Goal: Task Accomplishment & Management: Use online tool/utility

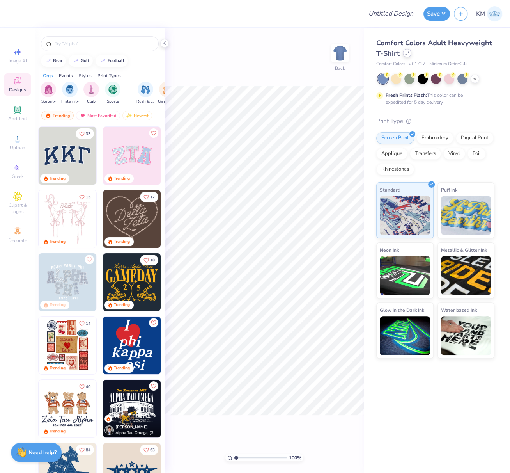
click at [406, 55] on icon at bounding box center [407, 53] width 4 height 4
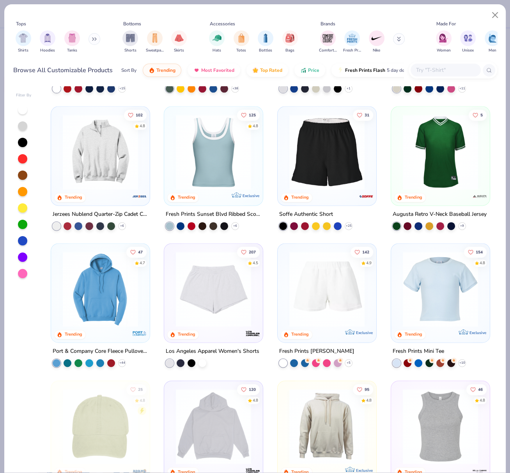
scroll to position [807, 0]
click at [410, 247] on div at bounding box center [440, 286] width 91 height 79
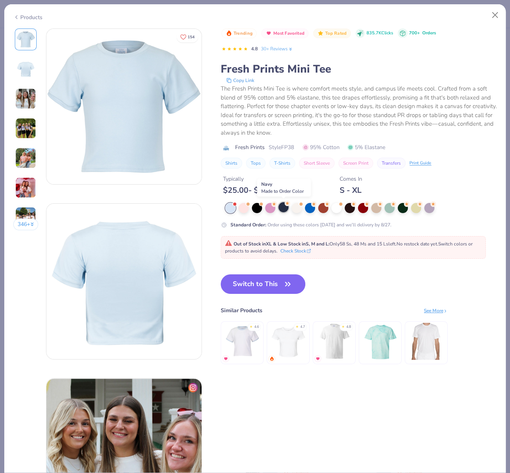
click at [283, 204] on div at bounding box center [283, 207] width 10 height 10
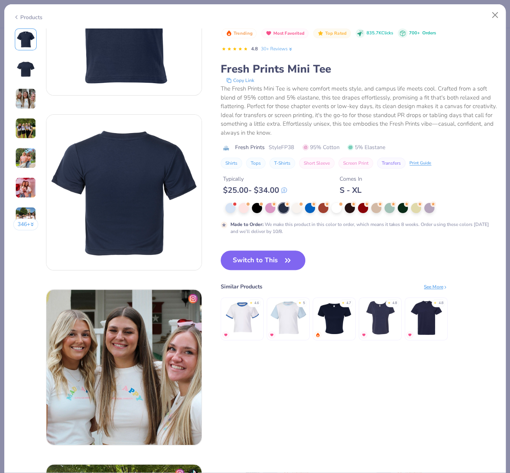
scroll to position [87, 0]
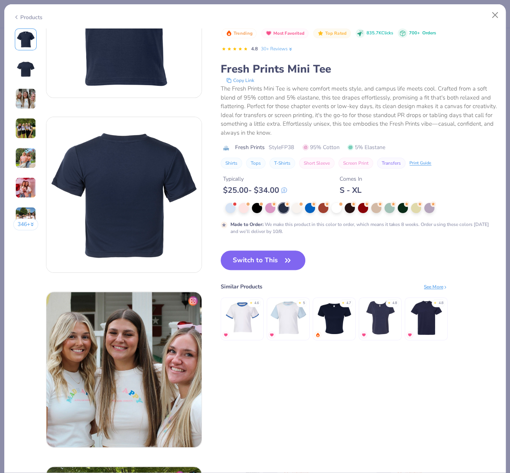
drag, startPoint x: 247, startPoint y: 261, endPoint x: 223, endPoint y: 183, distance: 81.5
click at [247, 261] on button "Switch to This" at bounding box center [263, 259] width 85 height 19
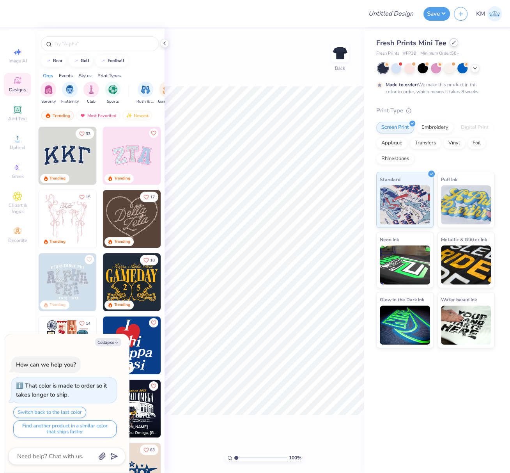
click at [450, 44] on div at bounding box center [454, 42] width 9 height 9
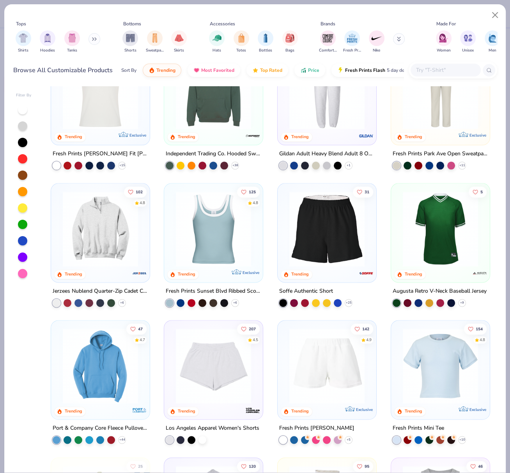
scroll to position [839, 0]
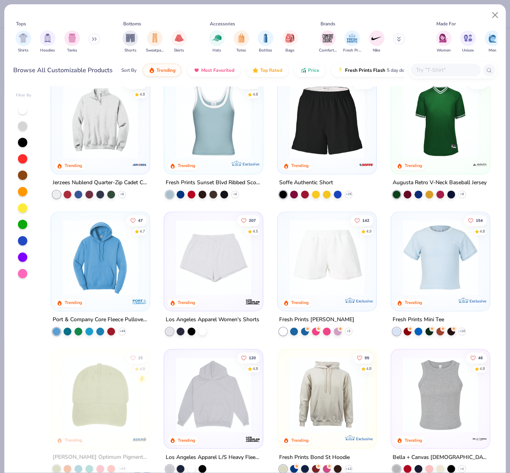
click at [427, 251] on img at bounding box center [440, 256] width 83 height 75
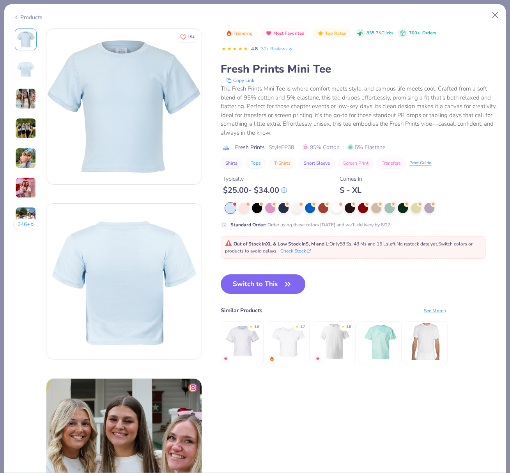
drag, startPoint x: 271, startPoint y: 287, endPoint x: 287, endPoint y: 67, distance: 220.9
click at [271, 287] on button "Switch to This" at bounding box center [263, 283] width 85 height 19
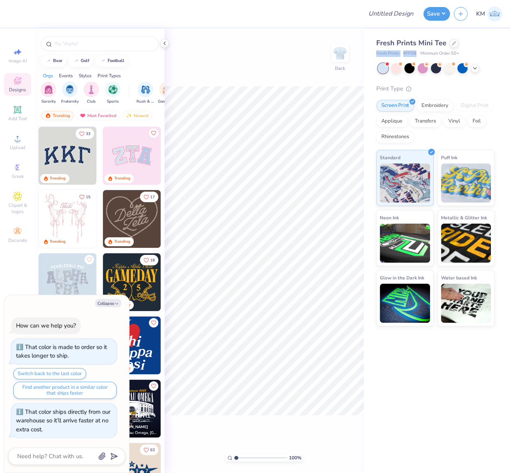
drag, startPoint x: 374, startPoint y: 53, endPoint x: 419, endPoint y: 53, distance: 45.2
click at [414, 52] on div "Fresh Prints Mini Tee Fresh Prints # FP38 Minimum Order: 50 + Print Type Screen…" at bounding box center [437, 176] width 146 height 297
copy div "Fresh Prints # FP38"
click at [20, 144] on div "Upload" at bounding box center [17, 142] width 27 height 23
click at [18, 143] on icon at bounding box center [17, 138] width 9 height 9
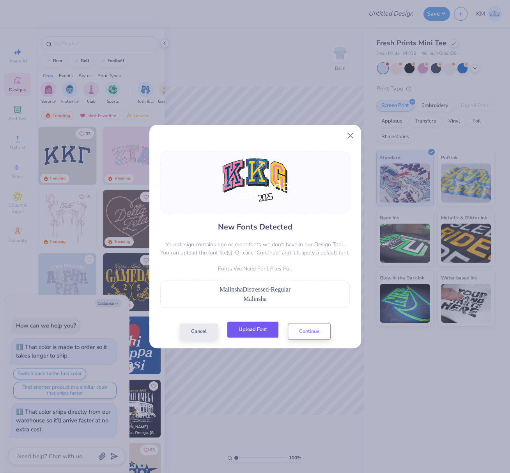
click at [258, 330] on button "Upload Font" at bounding box center [252, 329] width 51 height 16
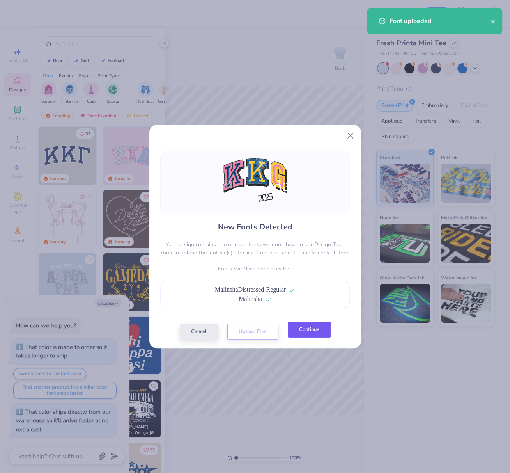
click at [313, 332] on button "Continue" at bounding box center [309, 329] width 43 height 16
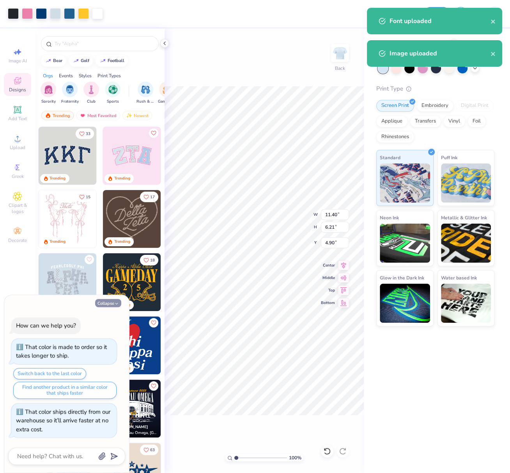
click at [111, 307] on button "Collapse" at bounding box center [108, 303] width 26 height 8
type textarea "x"
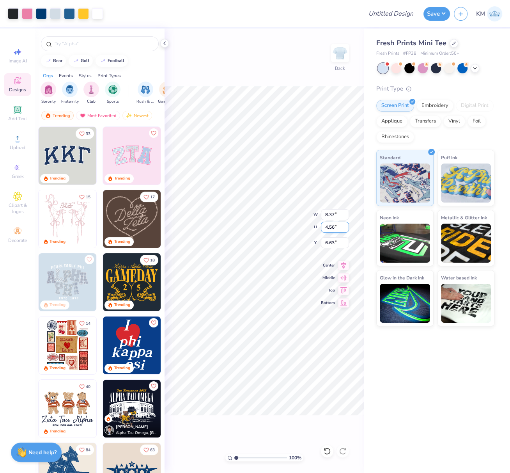
type input "8.37"
type input "4.56"
type input "3.44"
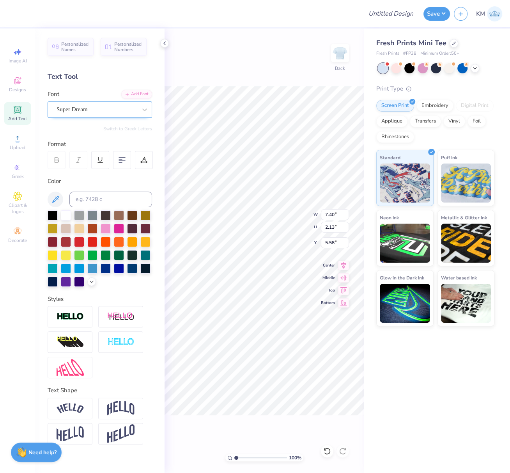
click at [114, 111] on div "Super Dream" at bounding box center [97, 109] width 82 height 12
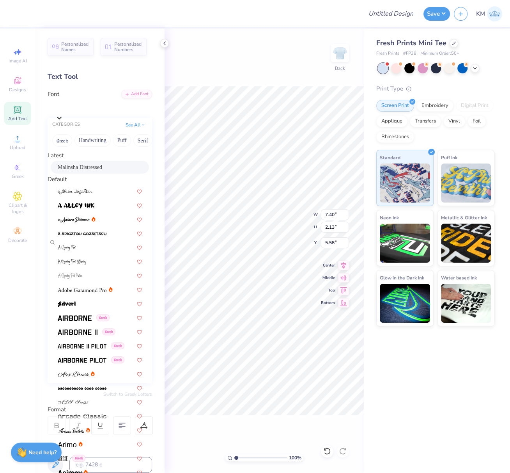
drag, startPoint x: 87, startPoint y: 168, endPoint x: 71, endPoint y: 220, distance: 53.9
click at [87, 168] on span "Malinsha Distressed" at bounding box center [80, 167] width 44 height 8
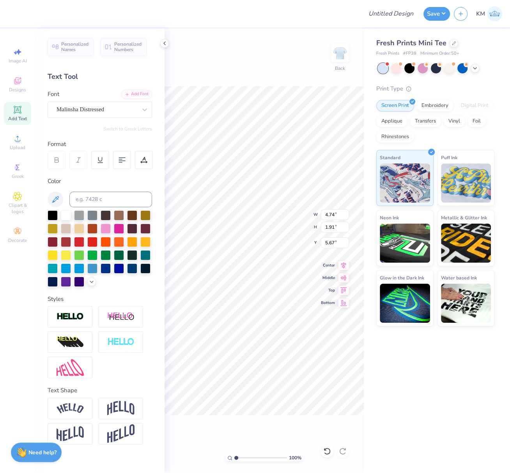
type input "4.74"
type input "1.91"
type input "5.67"
click at [99, 198] on input at bounding box center [110, 199] width 83 height 16
type input "426"
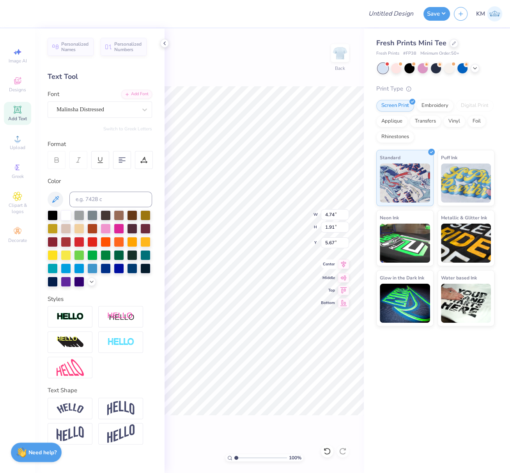
click at [345, 266] on icon at bounding box center [343, 263] width 11 height 9
click at [345, 265] on icon at bounding box center [343, 263] width 11 height 9
click at [17, 147] on span "Upload" at bounding box center [18, 147] width 16 height 6
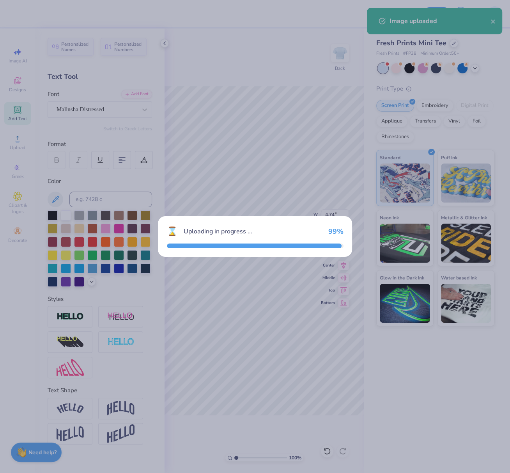
type input "1.75"
type input "1.79"
type input "8.00"
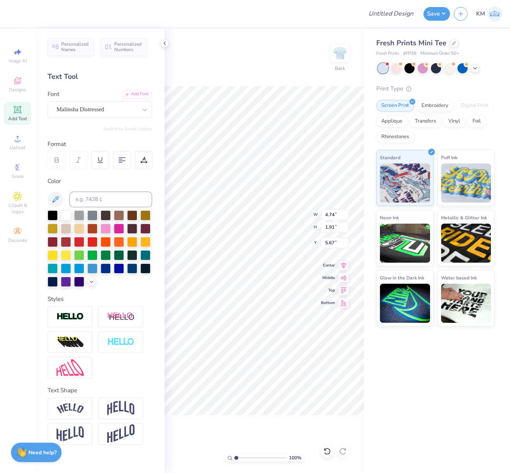
drag, startPoint x: 74, startPoint y: 315, endPoint x: 97, endPoint y: 364, distance: 54.2
click at [74, 315] on img at bounding box center [70, 316] width 27 height 9
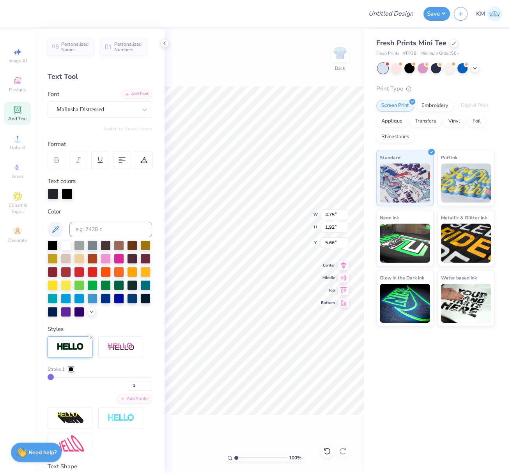
type input "4.75"
type input "1.92"
type input "5.66"
click at [73, 371] on div at bounding box center [71, 368] width 5 height 5
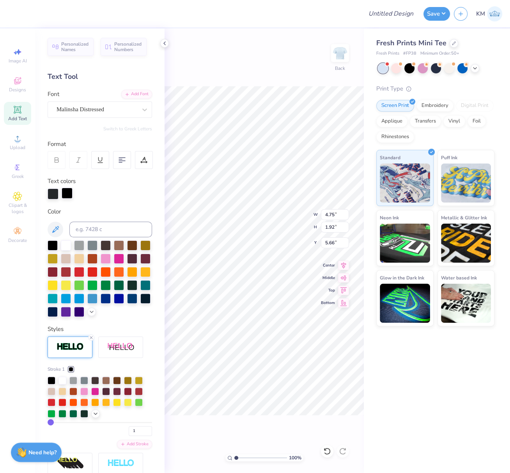
click at [67, 192] on div at bounding box center [67, 193] width 11 height 11
click at [91, 230] on input at bounding box center [110, 229] width 83 height 16
type input "642"
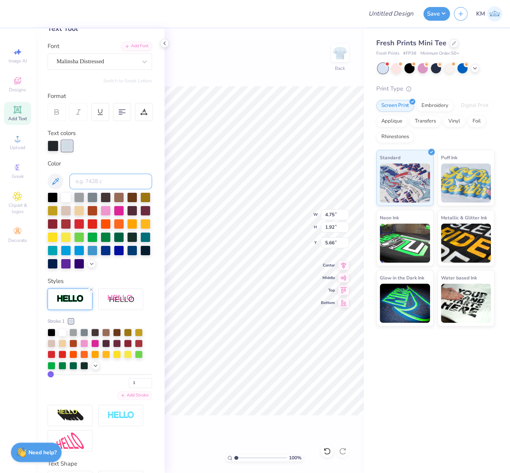
scroll to position [53, 0]
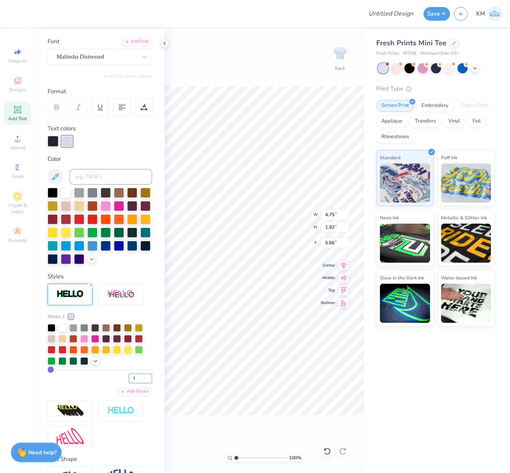
drag, startPoint x: 132, startPoint y: 393, endPoint x: 125, endPoint y: 393, distance: 7.4
click at [129, 383] on input "1" at bounding box center [140, 378] width 23 height 10
type input "5"
type input "4.79"
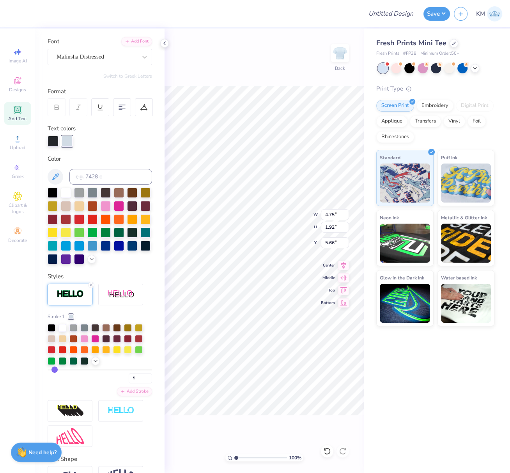
type input "1.96"
type input "5.64"
drag, startPoint x: 130, startPoint y: 391, endPoint x: 123, endPoint y: 393, distance: 6.8
click at [129, 383] on input "5" at bounding box center [140, 378] width 23 height 10
type input "3"
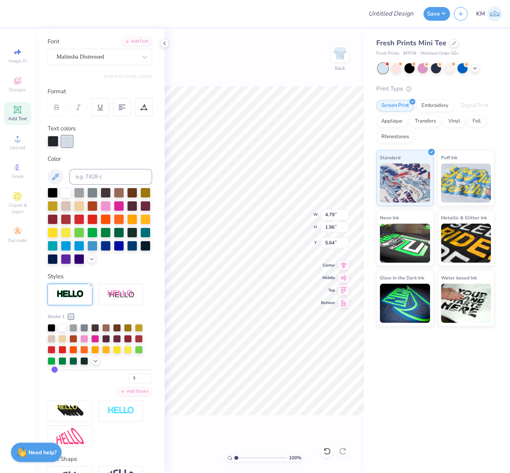
type input "3"
click at [97, 383] on div "3" at bounding box center [100, 376] width 104 height 14
type input "4.77"
type input "1.94"
type input "5.65"
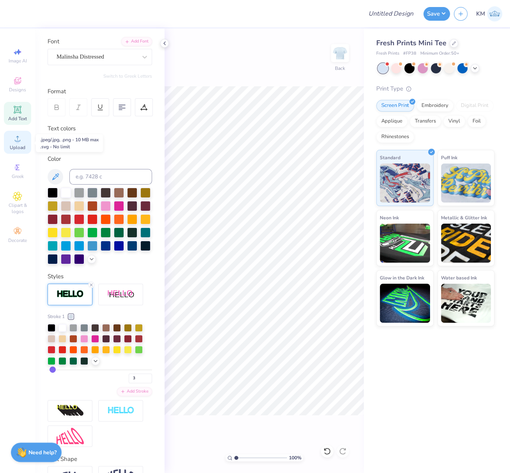
click at [18, 140] on circle at bounding box center [17, 141] width 4 height 4
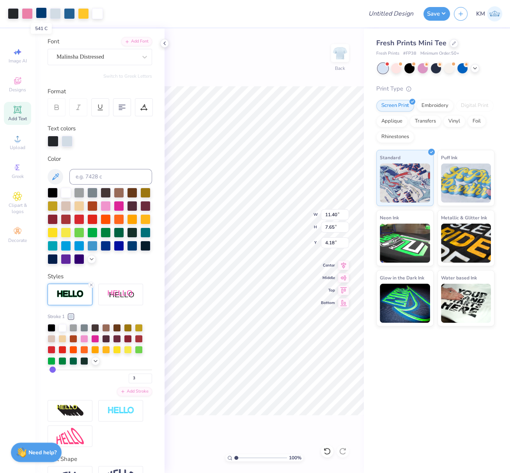
click at [38, 14] on div at bounding box center [41, 12] width 11 height 11
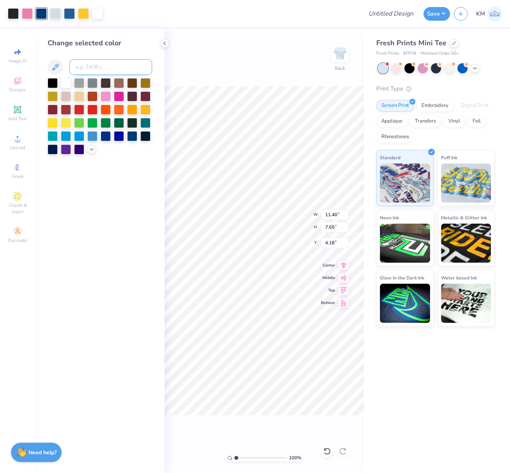
click at [84, 64] on input at bounding box center [110, 67] width 83 height 16
type input "647"
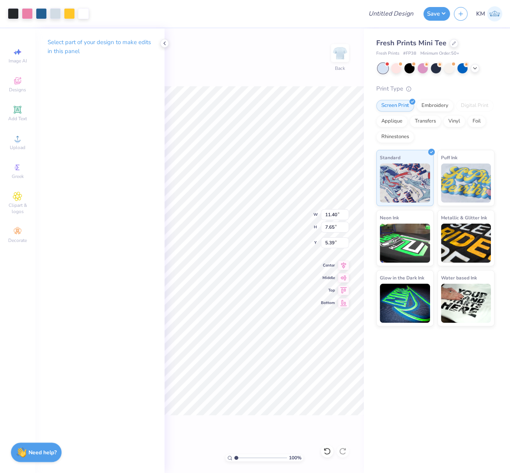
type input "4.18"
type input "8.35"
type input "5.60"
type input "4.51"
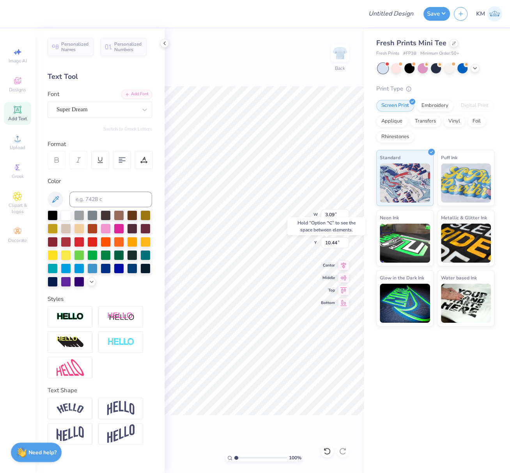
type input "1.37"
type input "10.44"
type input "3.09"
type input "1.38"
type input "8.69"
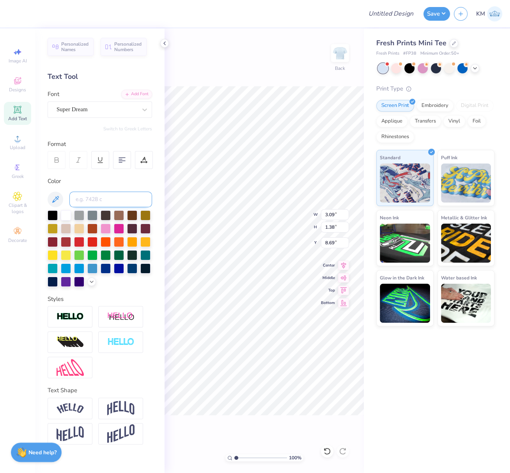
click at [93, 199] on input at bounding box center [110, 199] width 83 height 16
type input "426"
type input "3.06"
type input "1.34"
type input "8.80"
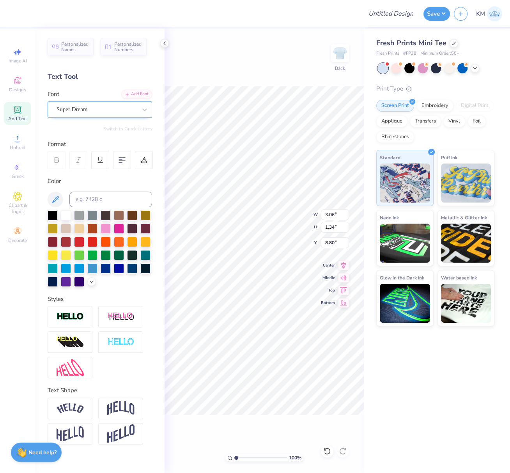
drag, startPoint x: 113, startPoint y: 113, endPoint x: 111, endPoint y: 116, distance: 4.4
click at [114, 113] on div "Super Dream" at bounding box center [97, 109] width 82 height 12
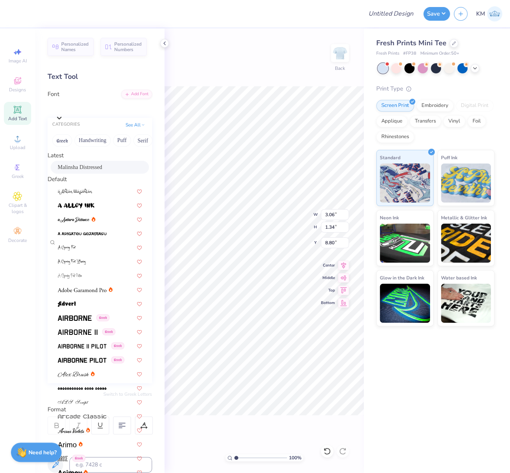
click at [74, 171] on span "Malinsha Distressed" at bounding box center [80, 167] width 44 height 8
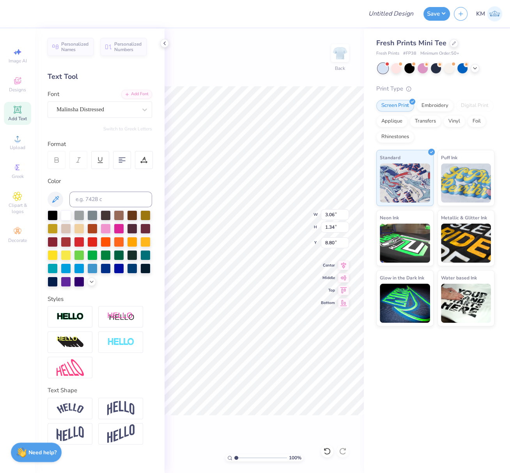
type input "1.65"
type input "0.94"
type input "9.17"
drag, startPoint x: 339, startPoint y: 243, endPoint x: 324, endPoint y: 241, distance: 15.3
click at [324, 241] on input "4.51" at bounding box center [335, 242] width 28 height 11
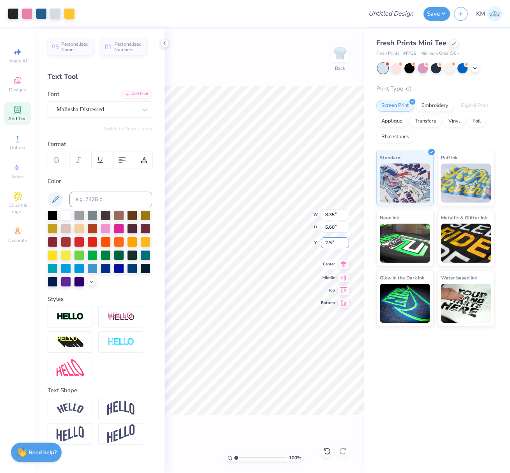
type input "2.50"
drag, startPoint x: 324, startPoint y: 215, endPoint x: 343, endPoint y: 218, distance: 19.4
click at [337, 215] on input "8.35" at bounding box center [335, 214] width 28 height 11
type input "5.00"
type input "3.36"
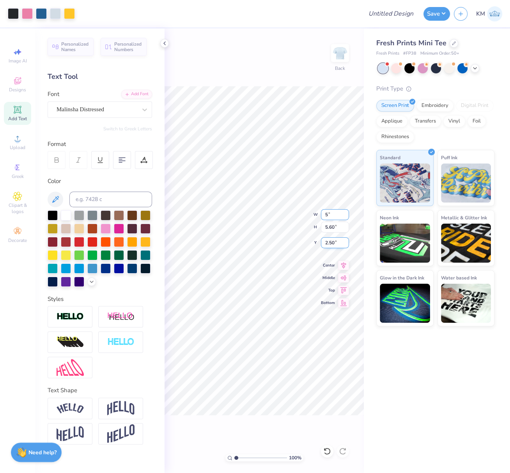
type input "3.62"
drag, startPoint x: 338, startPoint y: 214, endPoint x: 320, endPoint y: 213, distance: 17.6
click at [321, 213] on input "5.00" at bounding box center [335, 214] width 28 height 11
type input "6.00"
type input "4.03"
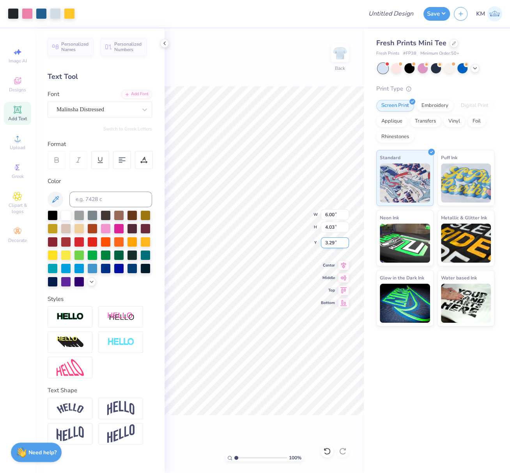
drag, startPoint x: 333, startPoint y: 239, endPoint x: 321, endPoint y: 239, distance: 12.5
click at [321, 239] on input "3.29" at bounding box center [335, 242] width 28 height 11
type input "2.50"
click at [344, 262] on icon at bounding box center [343, 263] width 11 height 9
click at [167, 44] on icon at bounding box center [164, 43] width 6 height 6
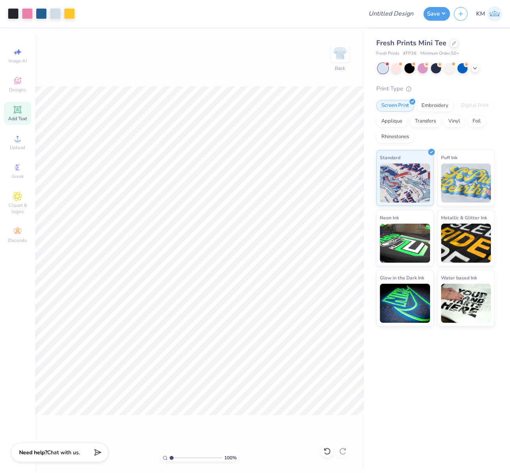
drag, startPoint x: 233, startPoint y: 62, endPoint x: 228, endPoint y: 66, distance: 6.3
click at [232, 61] on div "100 % Back" at bounding box center [199, 250] width 329 height 444
click at [401, 12] on input "Design Title" at bounding box center [400, 14] width 38 height 16
paste input "FPS239299"
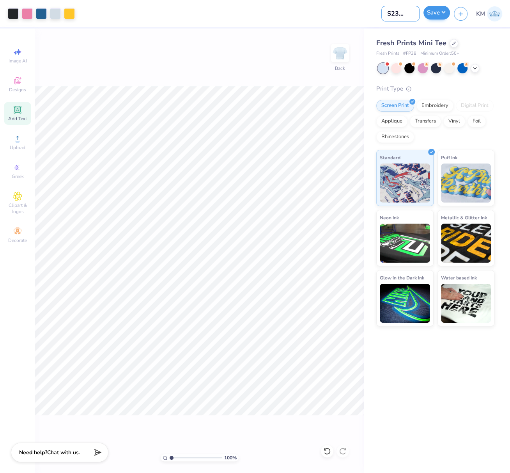
type input "FPS239299"
click at [437, 14] on button "Save" at bounding box center [436, 13] width 27 height 14
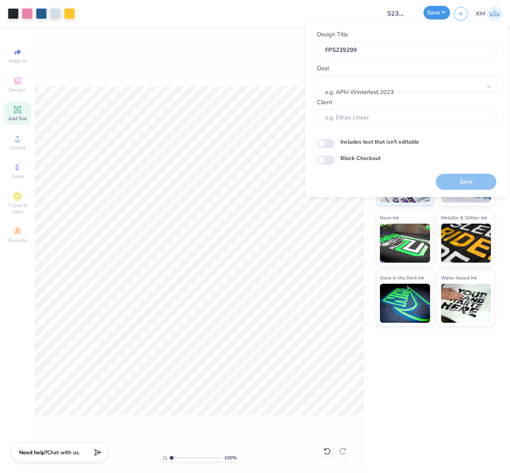
scroll to position [0, 0]
click at [382, 83] on div at bounding box center [403, 82] width 155 height 11
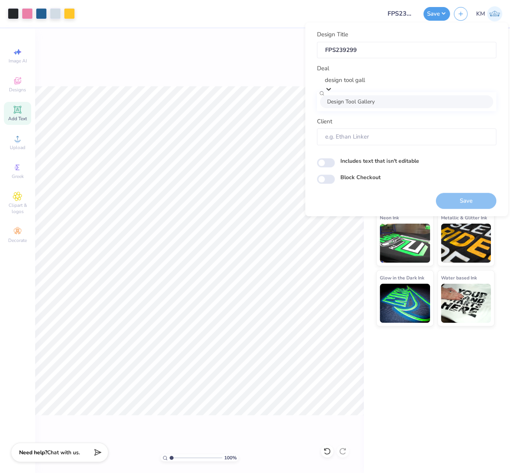
click at [382, 101] on div "Design Tool Gallery" at bounding box center [406, 101] width 173 height 13
type input "design tool gall"
type input "Design Tool Gallery User"
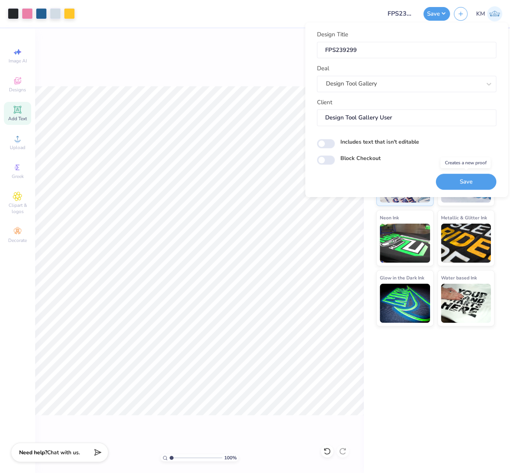
drag, startPoint x: 477, startPoint y: 181, endPoint x: 507, endPoint y: 192, distance: 32.1
click at [477, 181] on button "Save" at bounding box center [466, 181] width 60 height 16
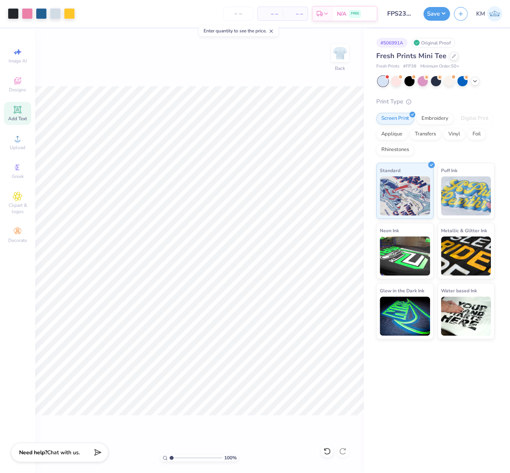
drag, startPoint x: 446, startPoint y: 12, endPoint x: 445, endPoint y: 19, distance: 7.0
click at [445, 12] on button "Save" at bounding box center [436, 14] width 27 height 14
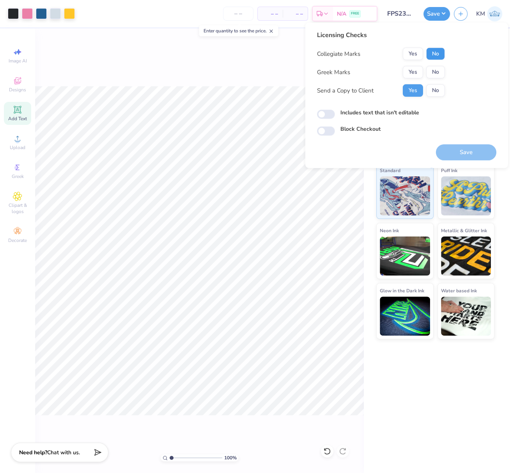
click at [439, 56] on button "No" at bounding box center [435, 54] width 19 height 12
click at [410, 71] on button "Yes" at bounding box center [413, 72] width 20 height 12
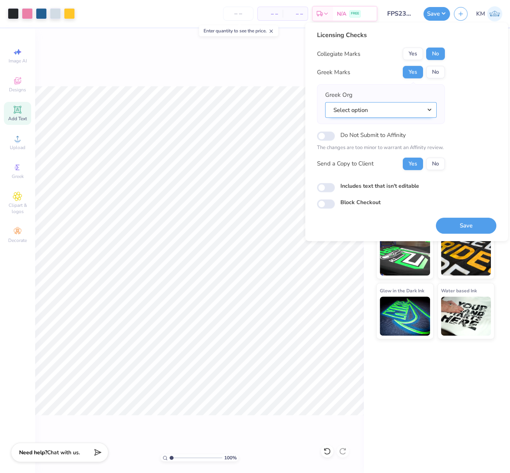
click at [431, 109] on button "Select option" at bounding box center [381, 110] width 112 height 16
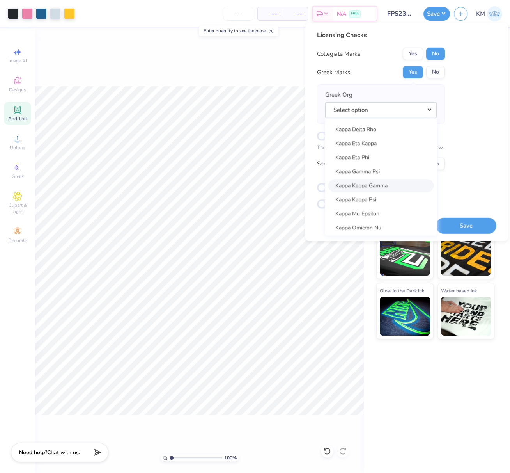
scroll to position [2862, 0]
click at [387, 185] on link "Kappa Kappa Gamma" at bounding box center [380, 185] width 105 height 13
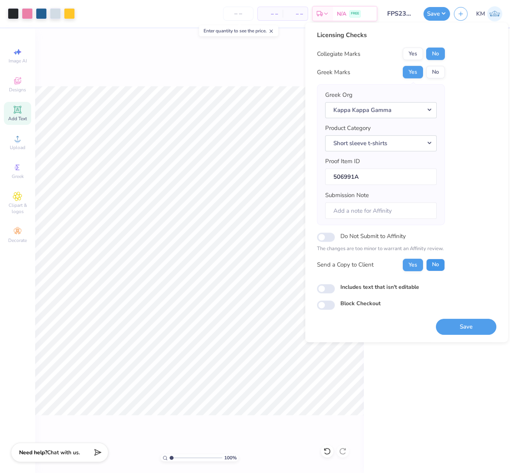
click at [439, 260] on button "No" at bounding box center [435, 264] width 19 height 12
click at [472, 327] on button "Save" at bounding box center [466, 326] width 60 height 16
